Goal: Book appointment/travel/reservation

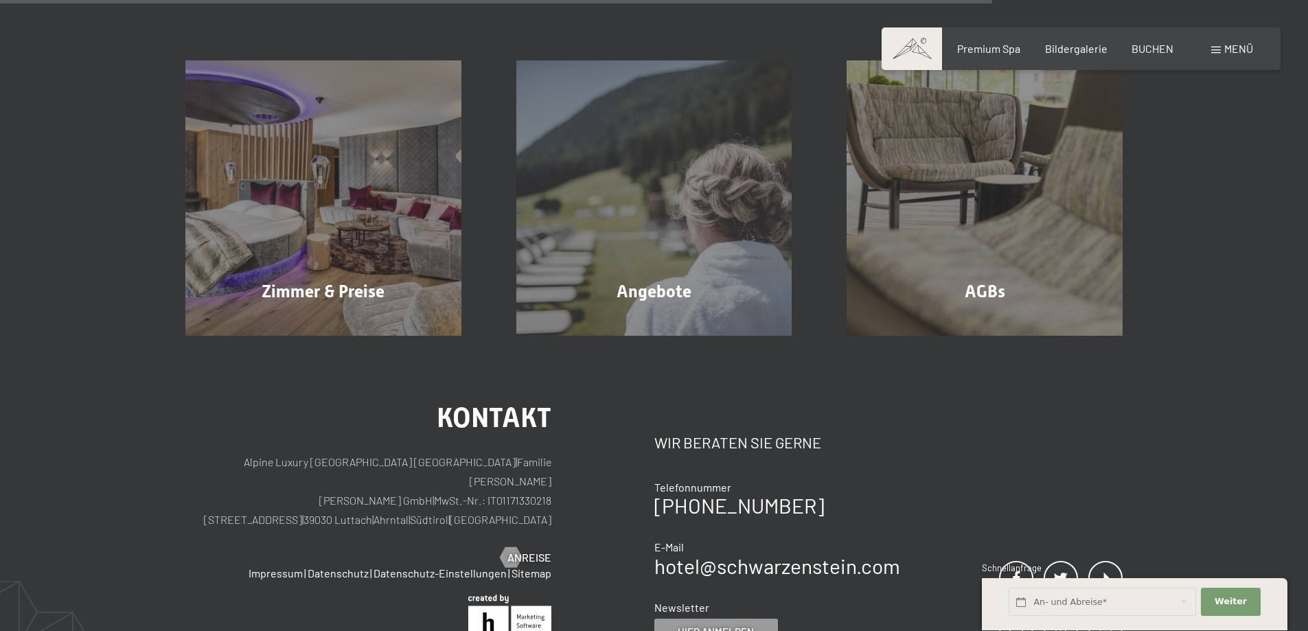
scroll to position [961, 0]
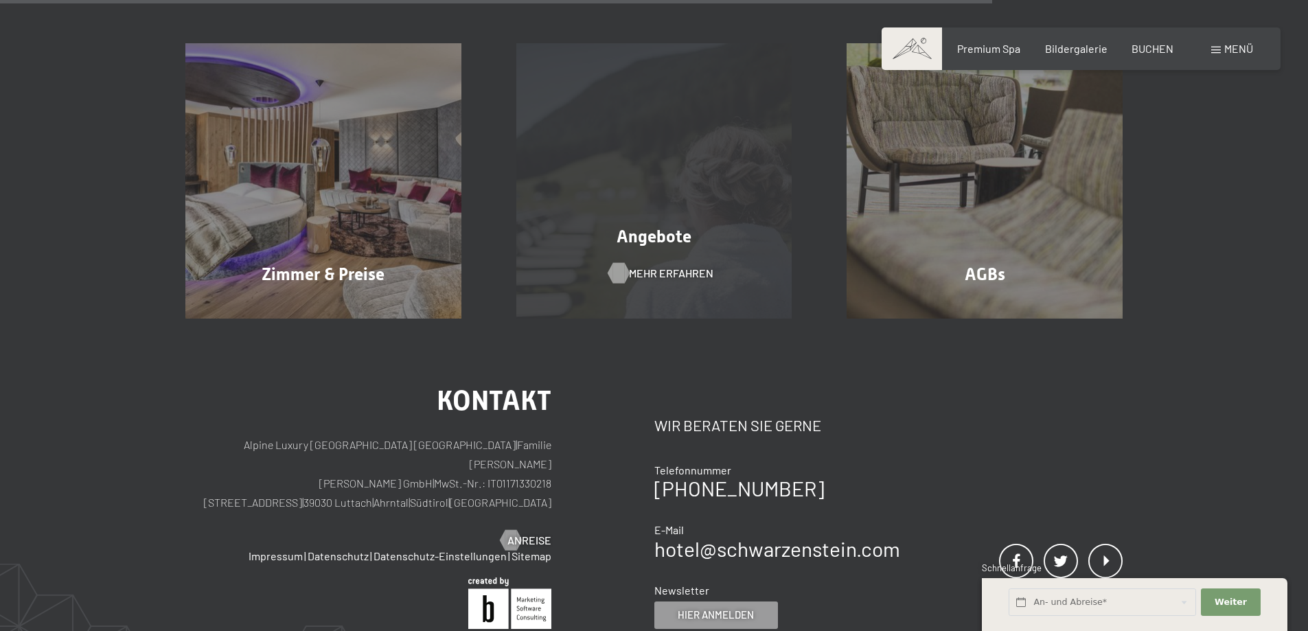
click at [624, 262] on div at bounding box center [619, 272] width 12 height 21
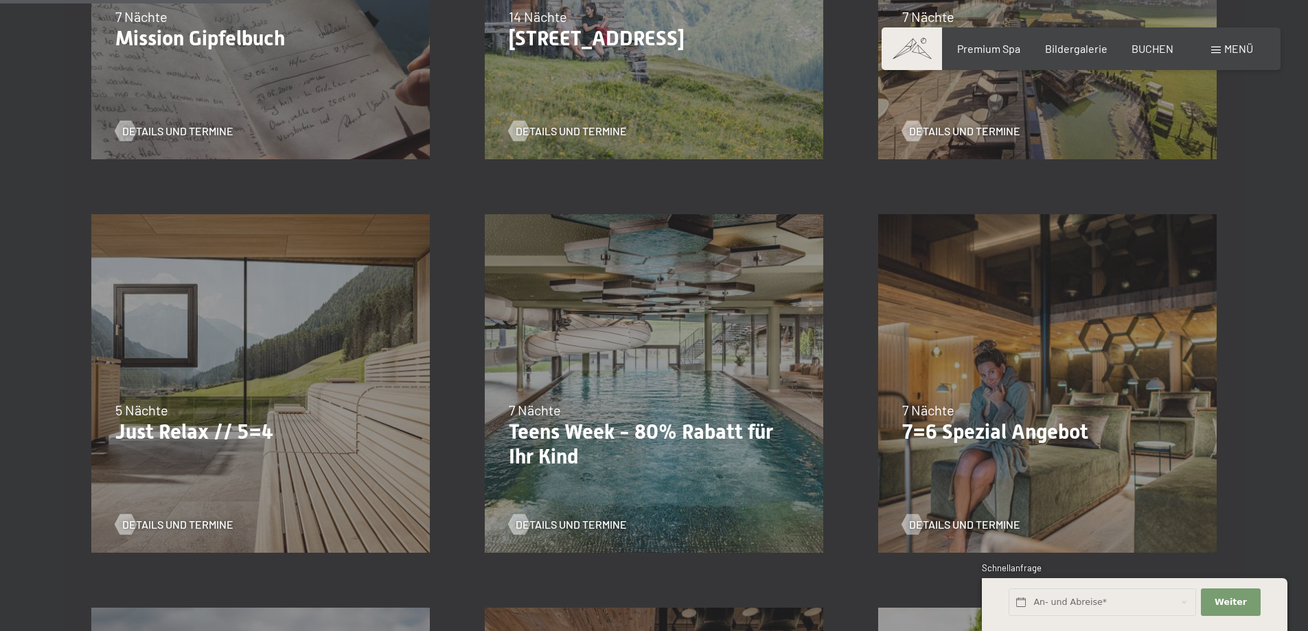
scroll to position [657, 0]
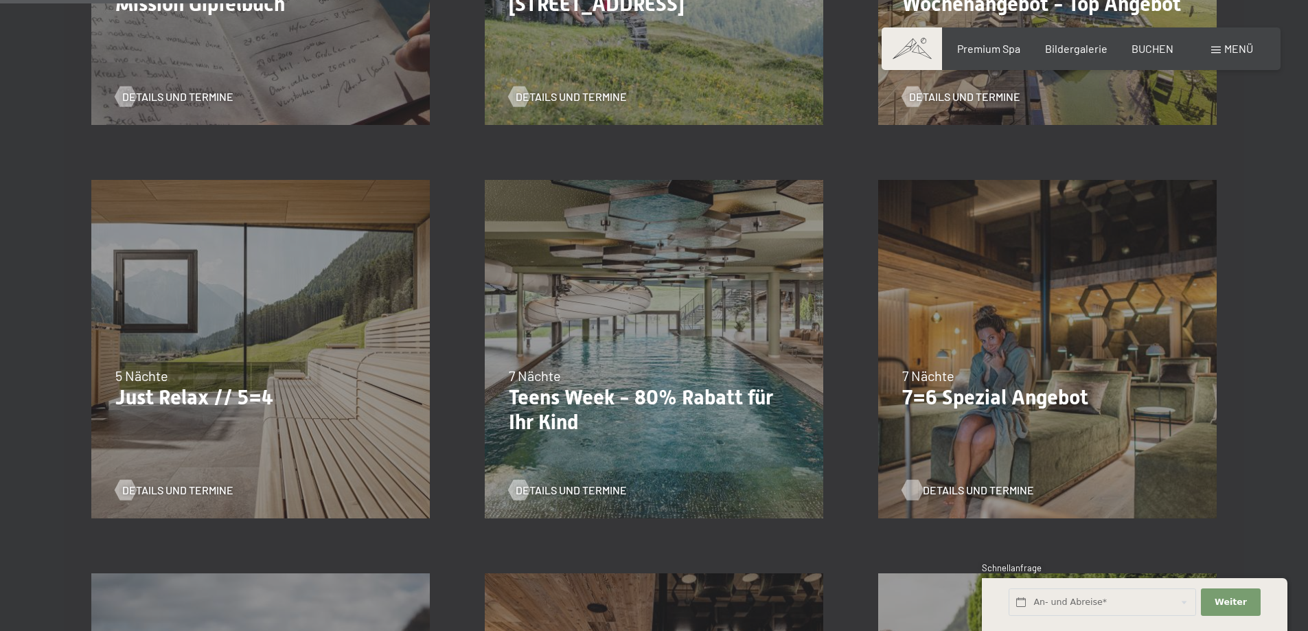
click at [926, 491] on span "Details und Termine" at bounding box center [978, 490] width 111 height 15
click at [166, 492] on span "Details und Termine" at bounding box center [191, 490] width 111 height 15
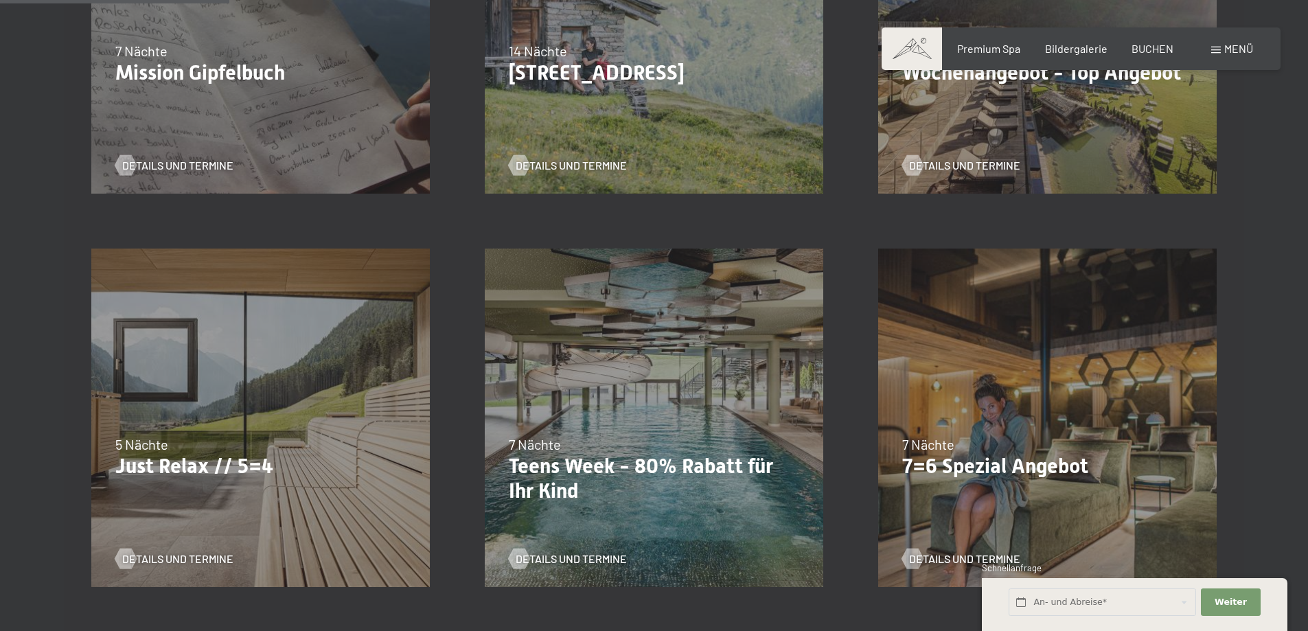
scroll to position [538, 0]
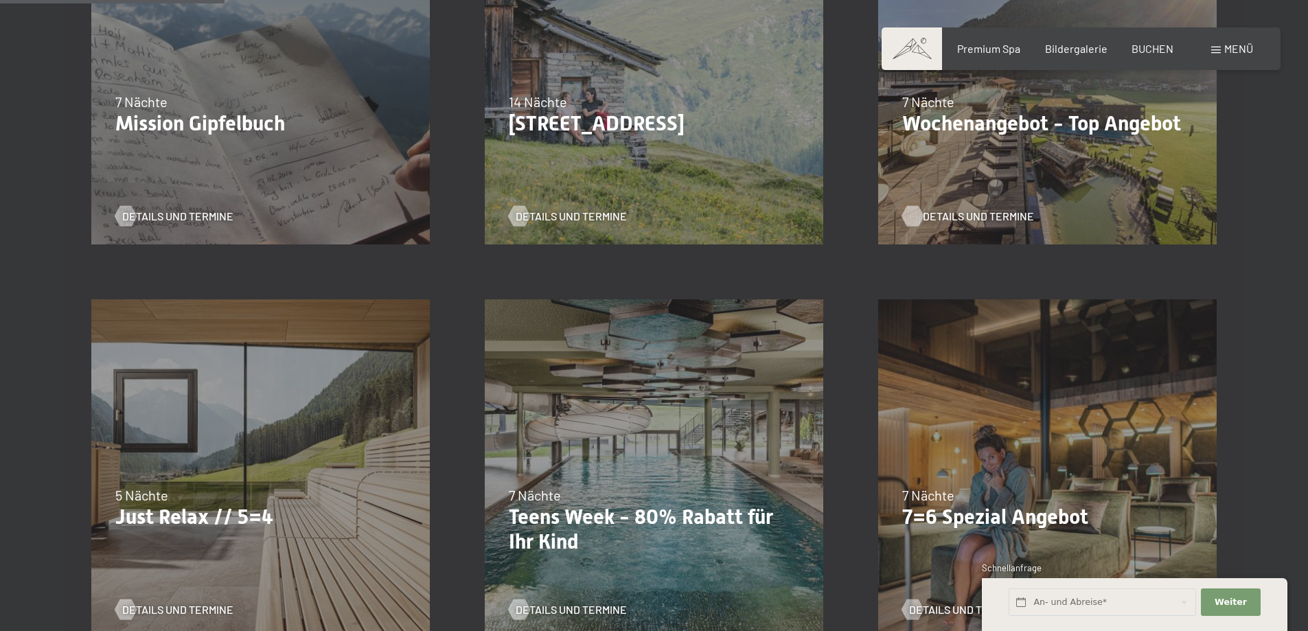
click at [951, 215] on span "Details und Termine" at bounding box center [978, 216] width 111 height 15
